Goal: Find contact information: Find contact information

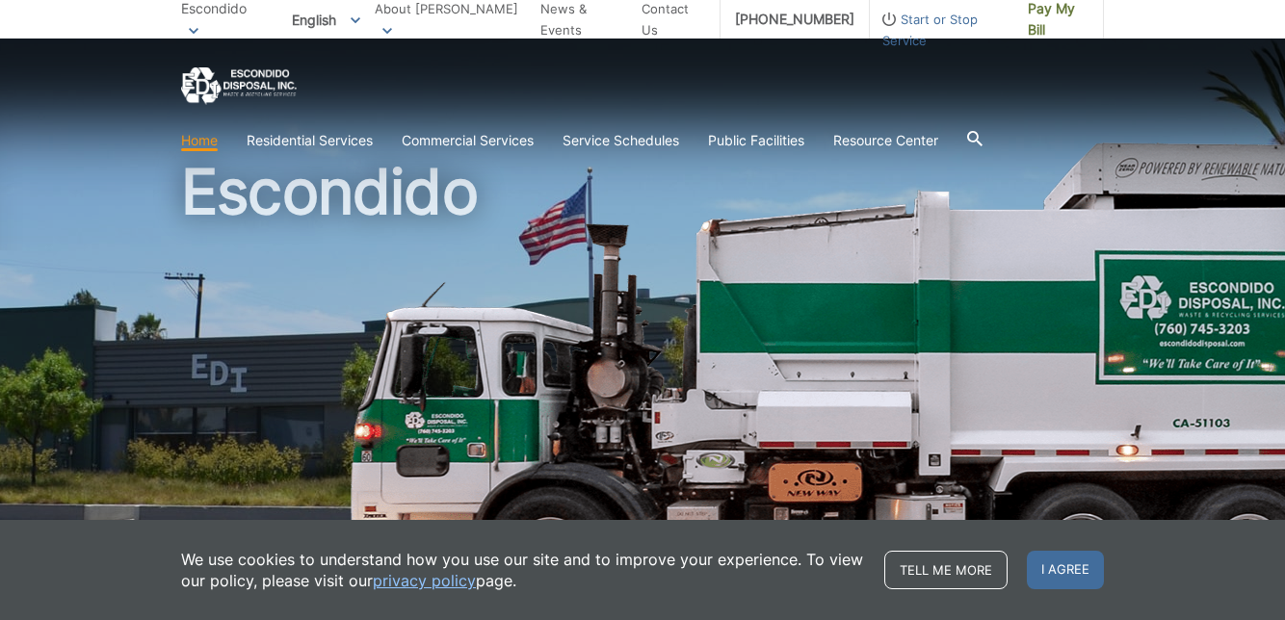
scroll to position [40, 0]
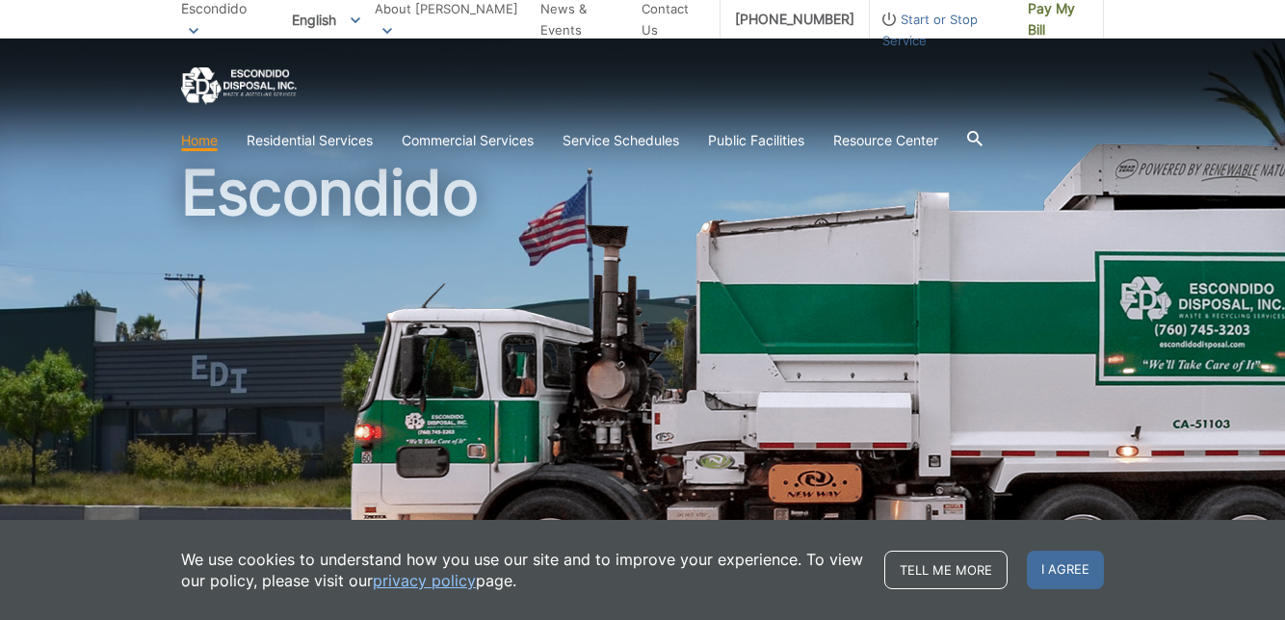
click at [1081, 590] on span "I agree" at bounding box center [1065, 570] width 77 height 39
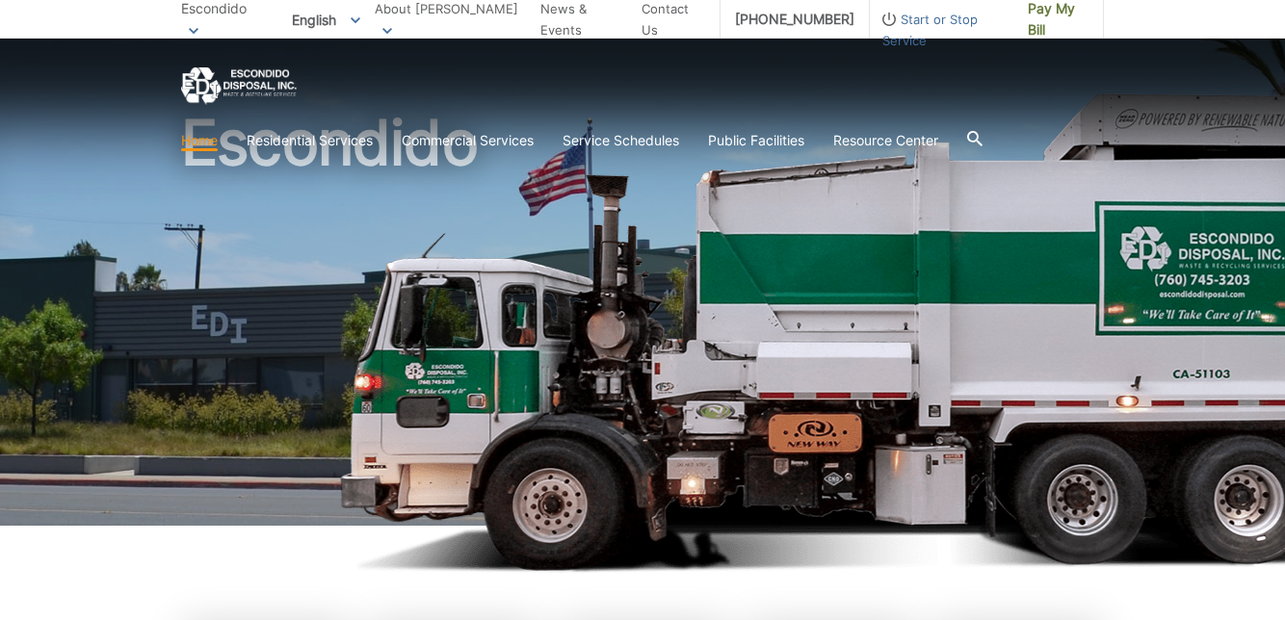
scroll to position [96, 0]
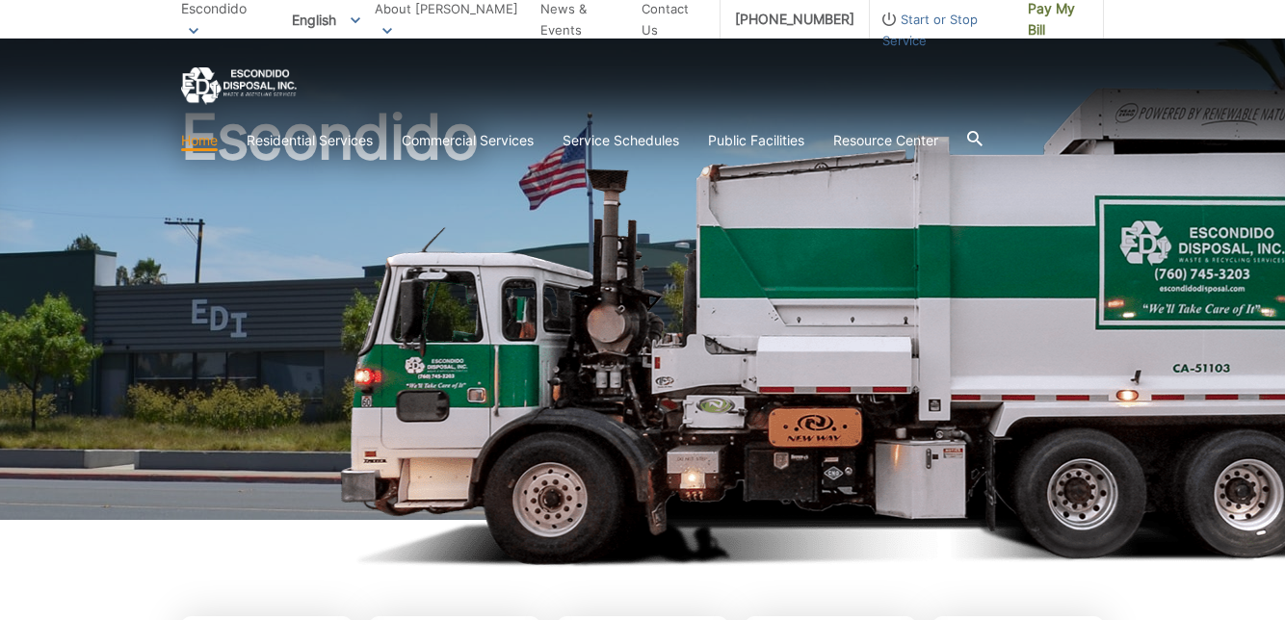
click at [848, 392] on h1 "Escondido" at bounding box center [642, 317] width 923 height 423
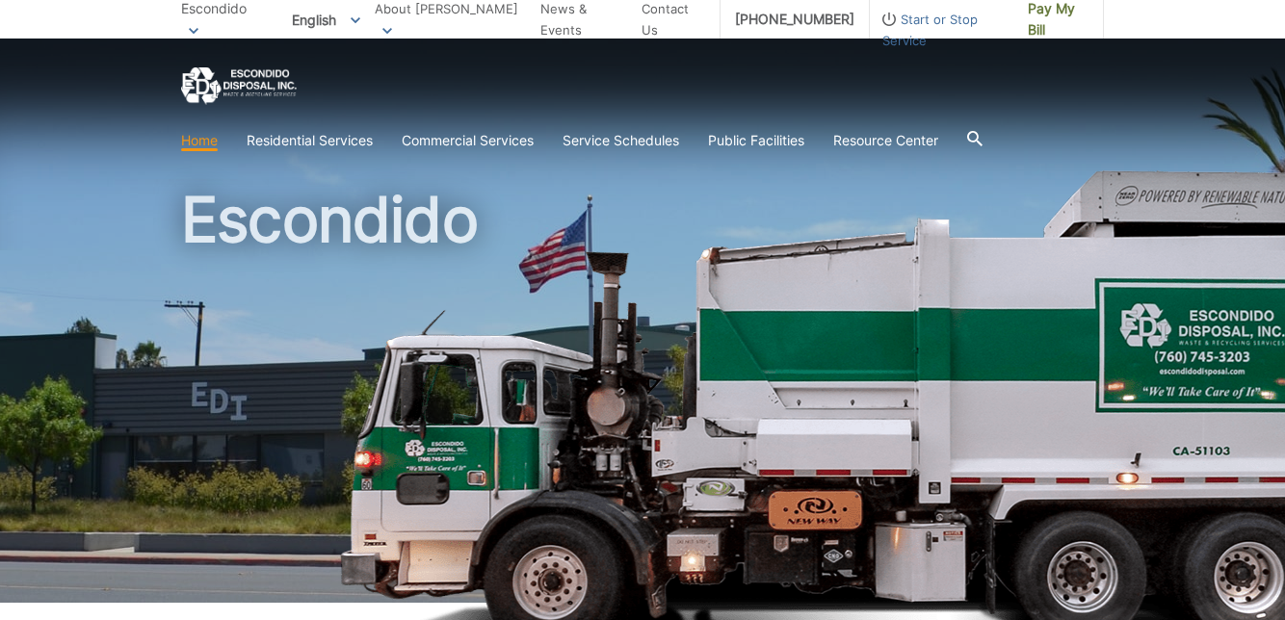
scroll to position [0, 0]
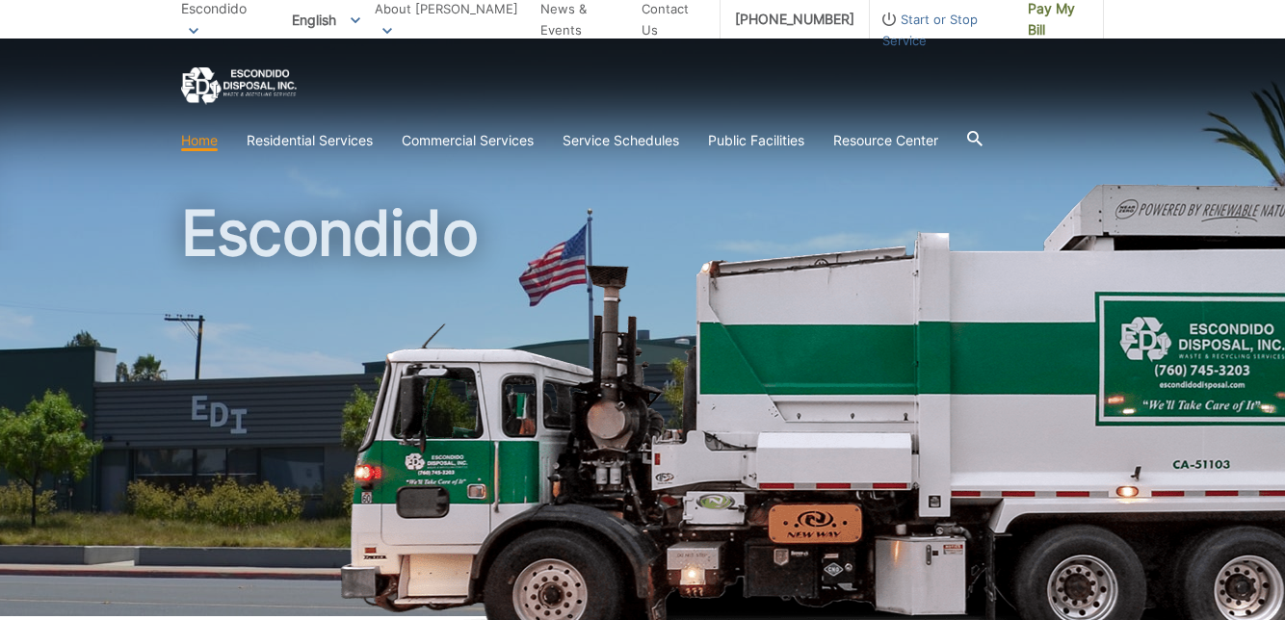
click at [222, 13] on span "Escondido" at bounding box center [214, 8] width 66 height 16
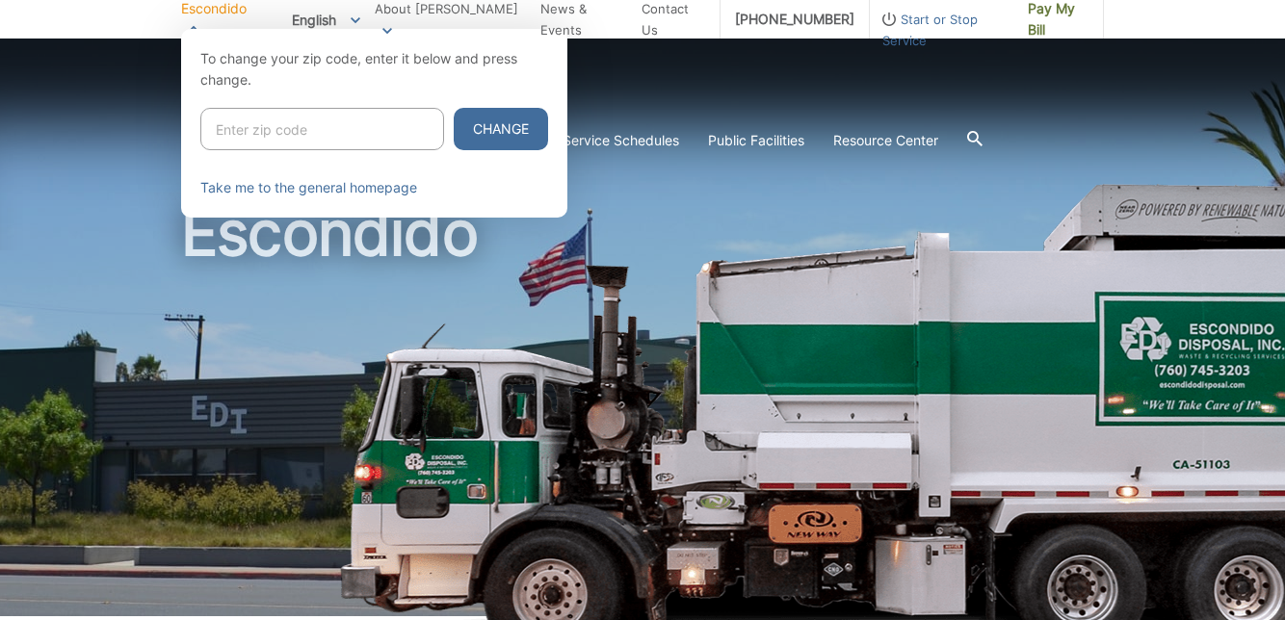
click at [125, 268] on div at bounding box center [642, 339] width 1285 height 620
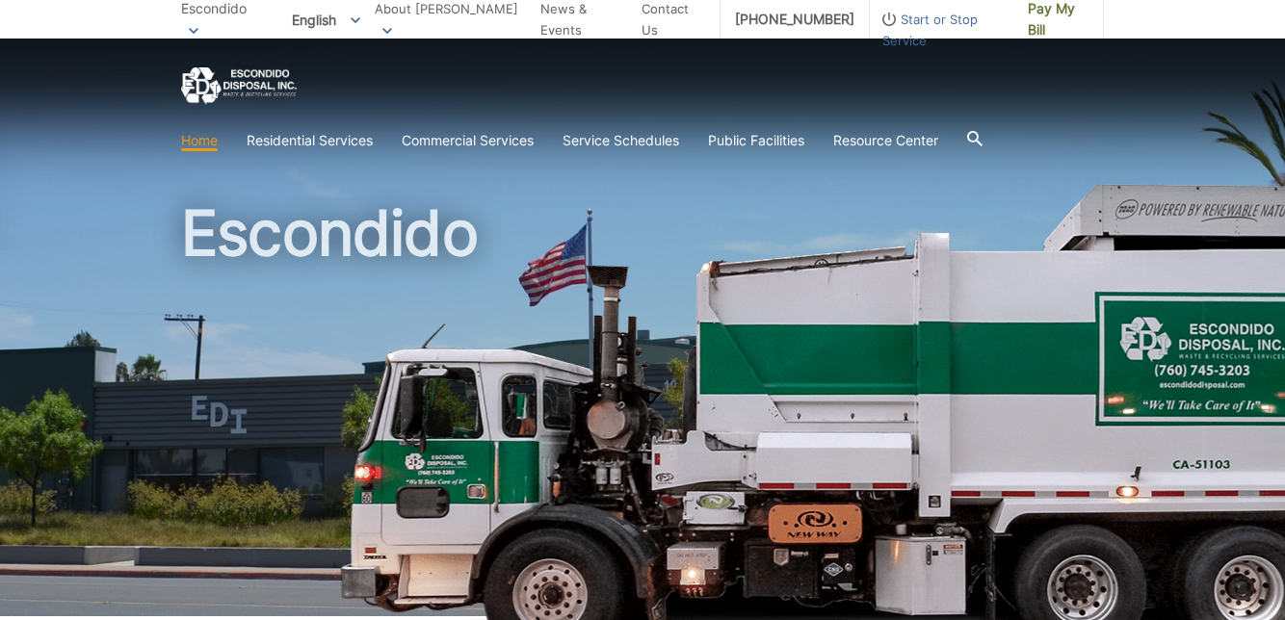
click at [514, 22] on link "About [PERSON_NAME]" at bounding box center [451, 19] width 152 height 42
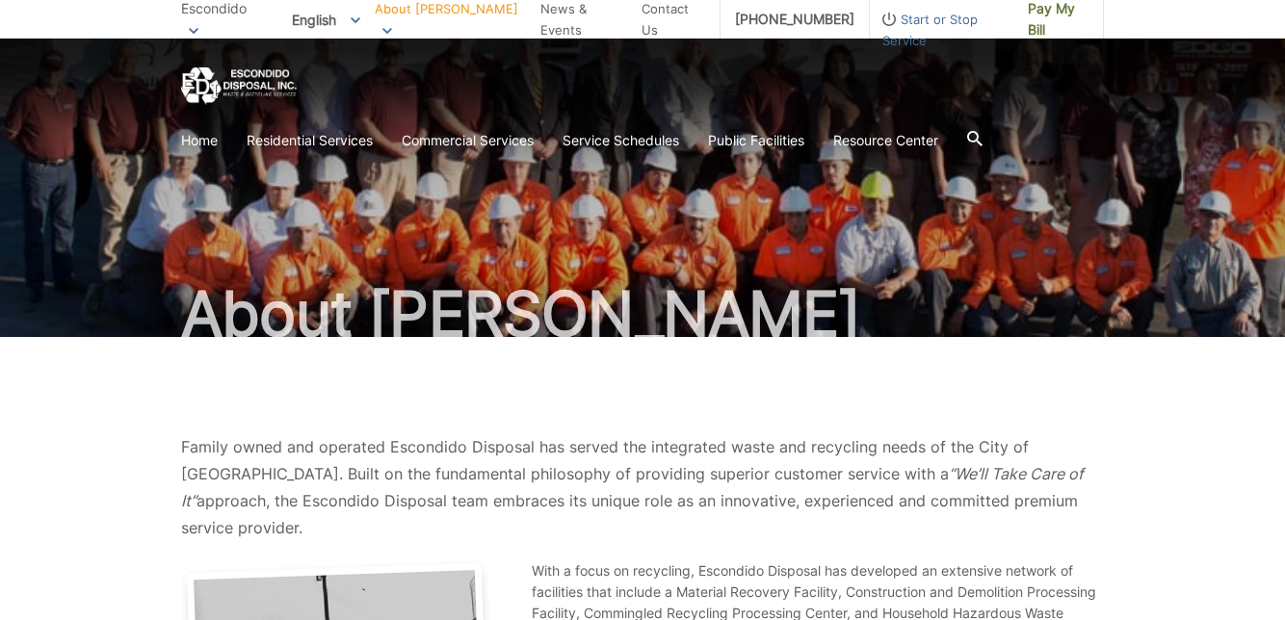
click at [697, 13] on link "Contact Us" at bounding box center [674, 19] width 64 height 42
